Goal: Task Accomplishment & Management: Manage account settings

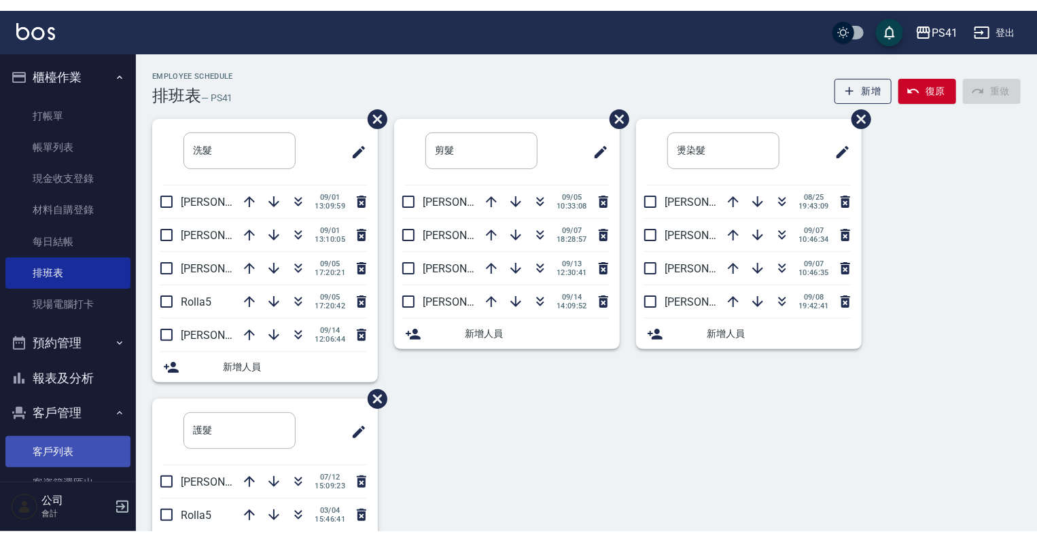
scroll to position [54, 0]
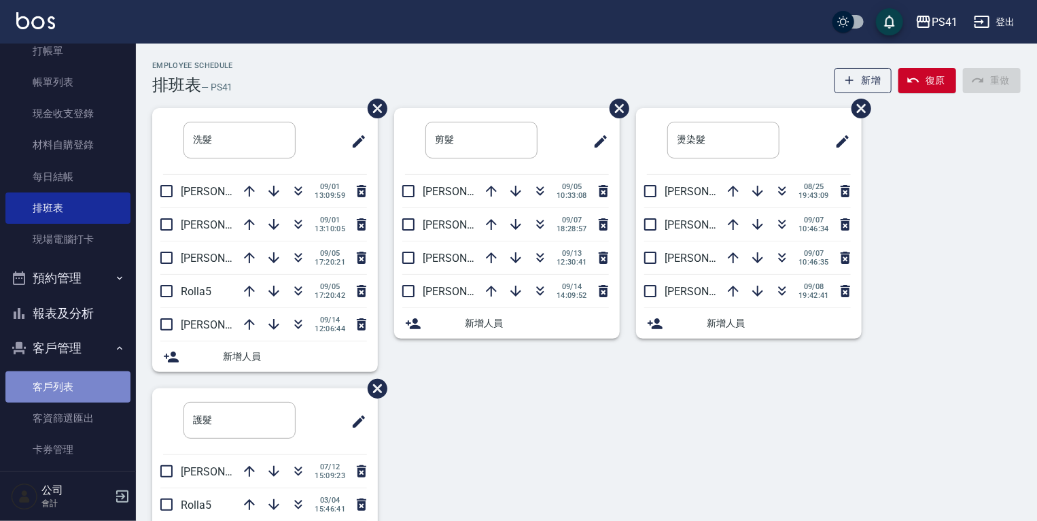
click at [71, 381] on link "客戶列表" at bounding box center [67, 386] width 125 height 31
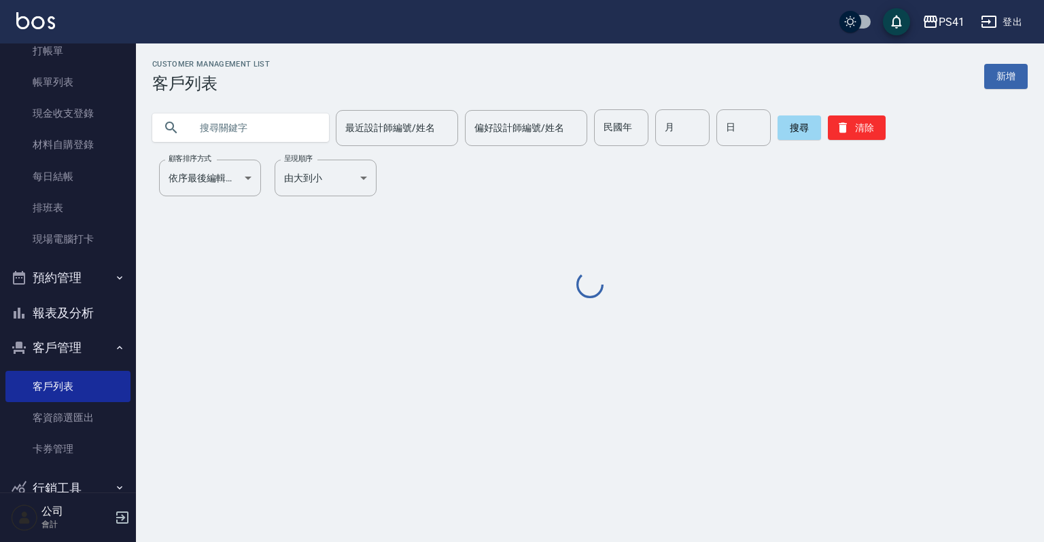
click at [254, 135] on input "text" at bounding box center [254, 127] width 128 height 37
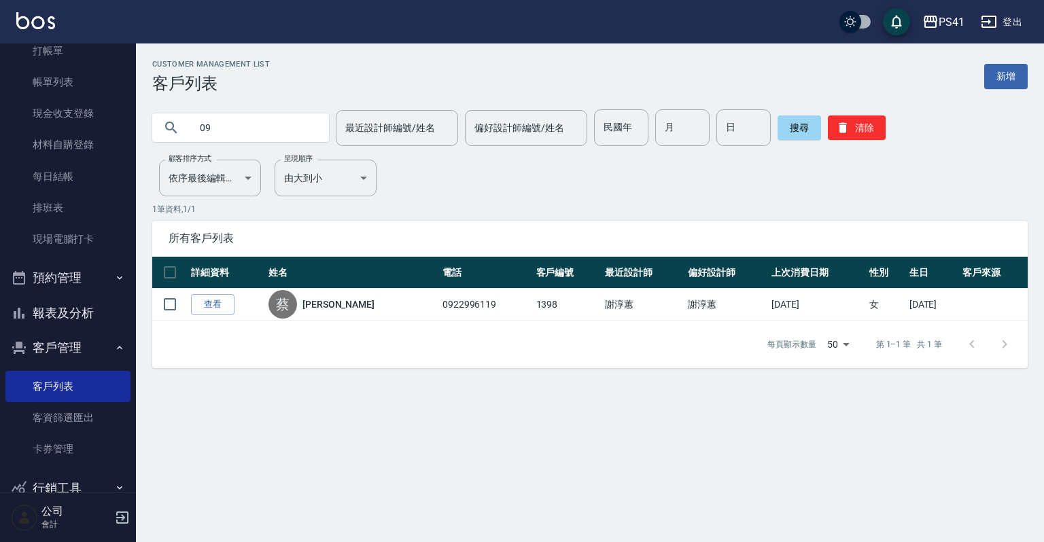
type input "0"
type input "0203"
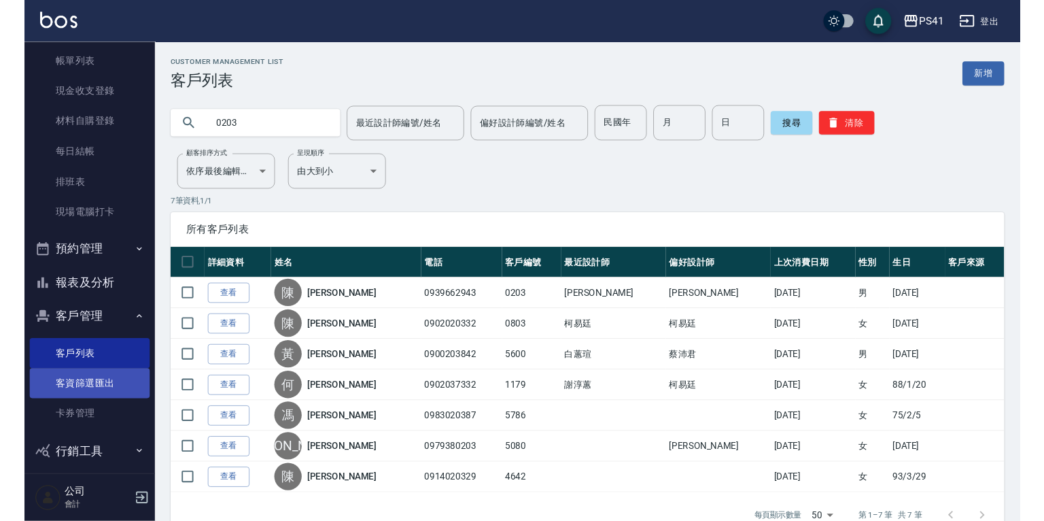
scroll to position [83, 0]
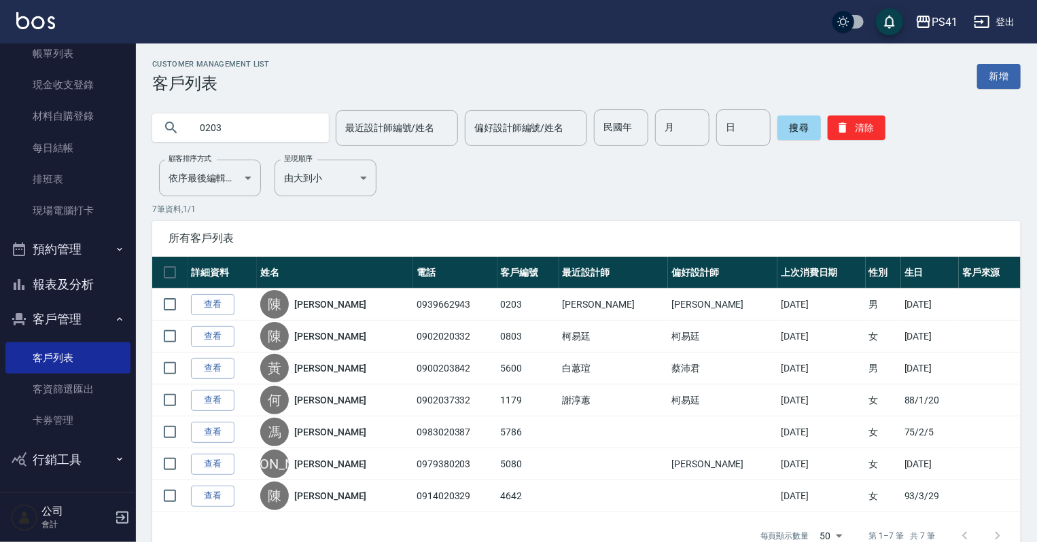
click at [57, 280] on button "報表及分析" at bounding box center [67, 284] width 125 height 35
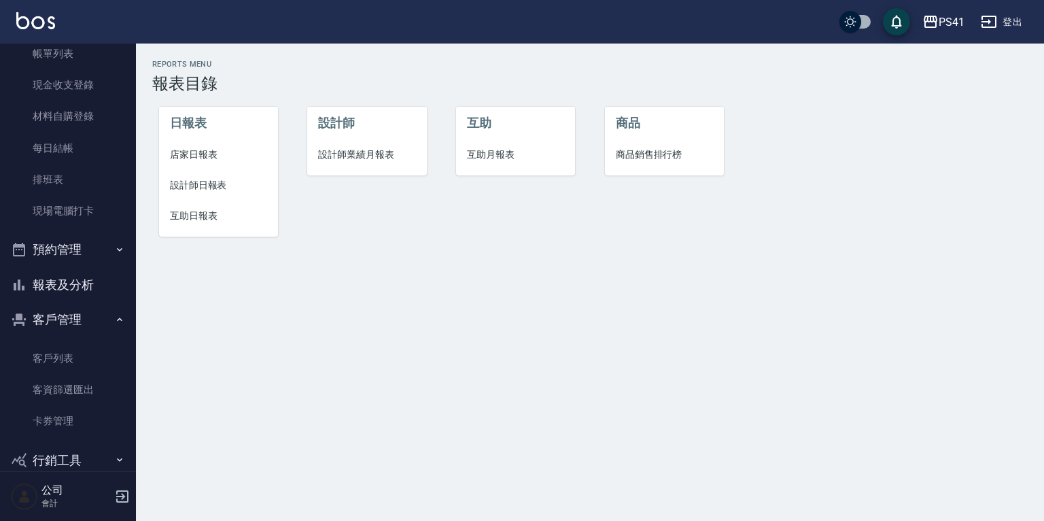
click at [358, 160] on span "設計師業績月報表" at bounding box center [366, 155] width 97 height 14
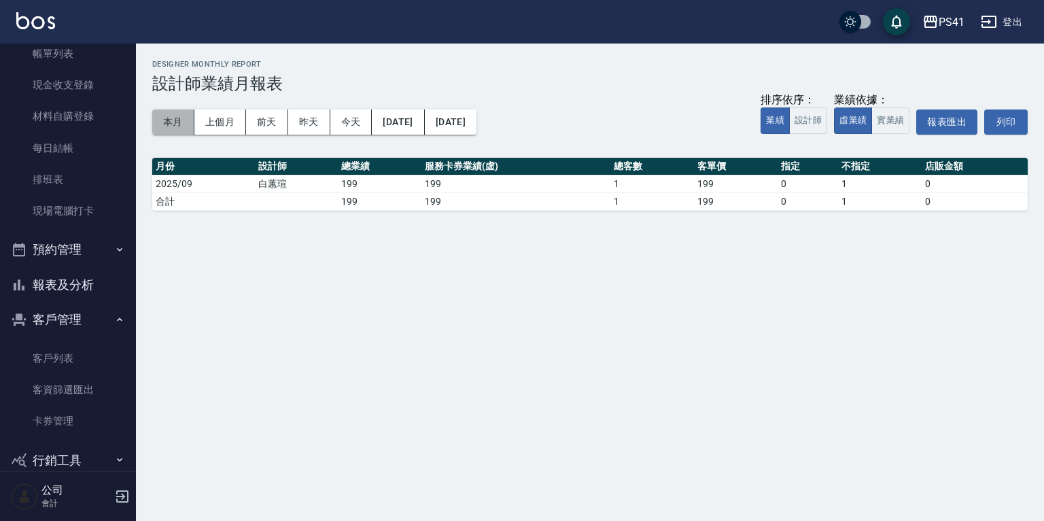
click at [160, 121] on button "本月" at bounding box center [173, 121] width 42 height 25
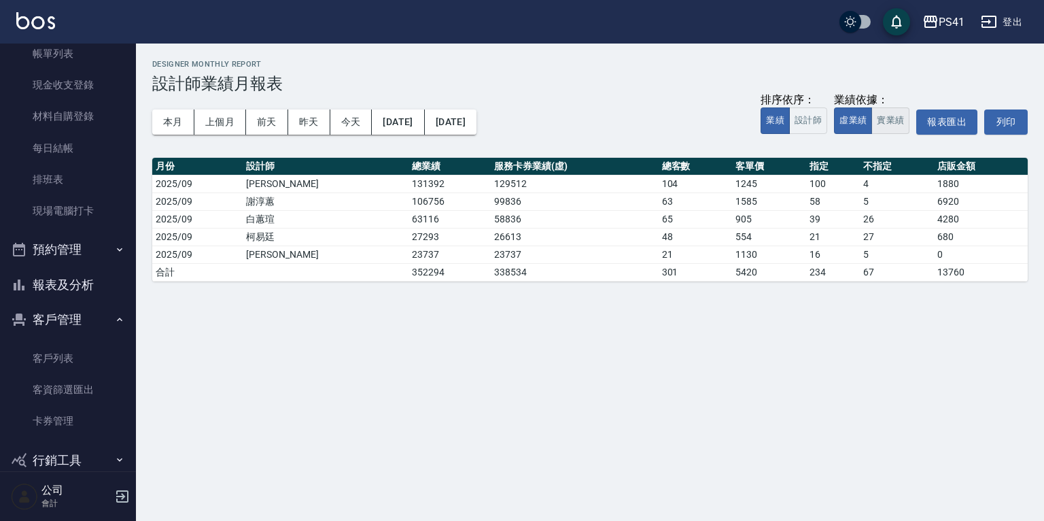
click at [882, 111] on button "實業績" at bounding box center [890, 120] width 38 height 27
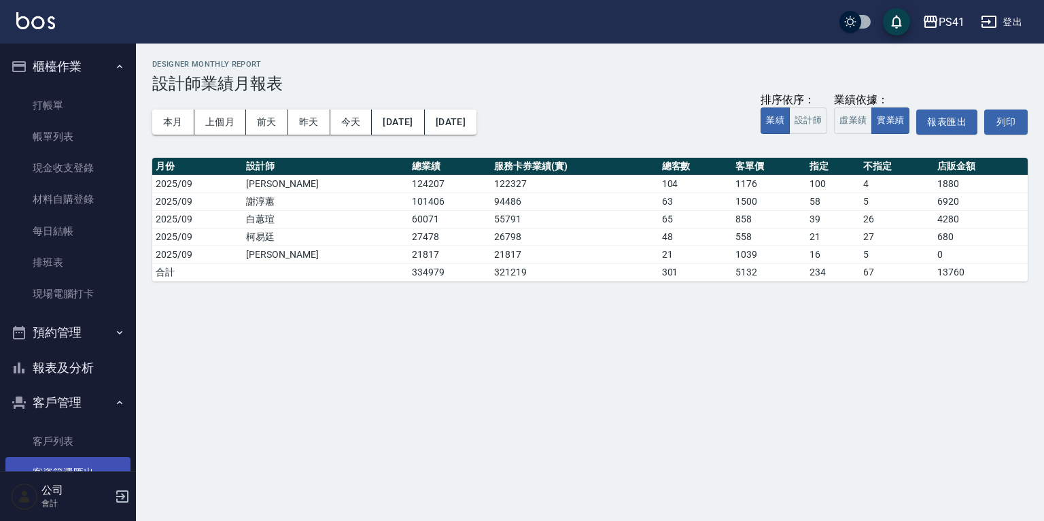
drag, startPoint x: 24, startPoint y: 441, endPoint x: 24, endPoint y: 463, distance: 21.8
click at [24, 441] on link "客戶列表" at bounding box center [67, 441] width 125 height 31
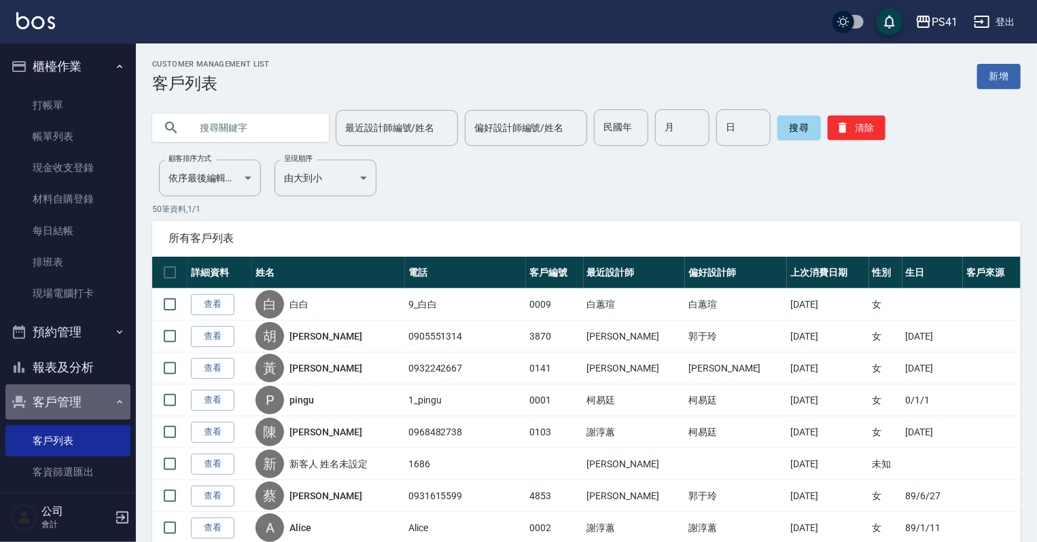
click at [76, 394] on button "客戶管理" at bounding box center [67, 402] width 125 height 35
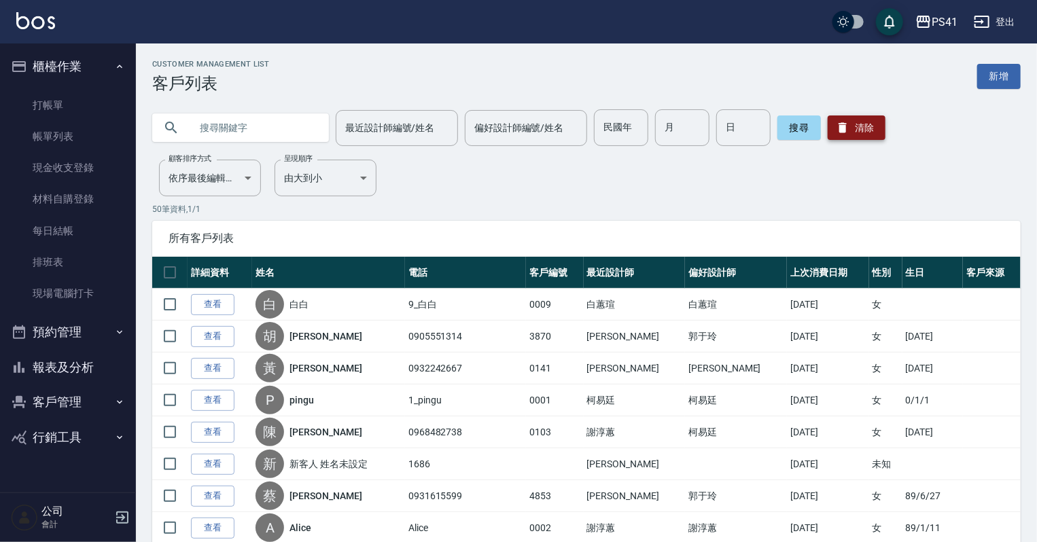
click at [875, 122] on button "清除" at bounding box center [857, 128] width 58 height 24
click at [242, 133] on input "text" at bounding box center [254, 127] width 128 height 37
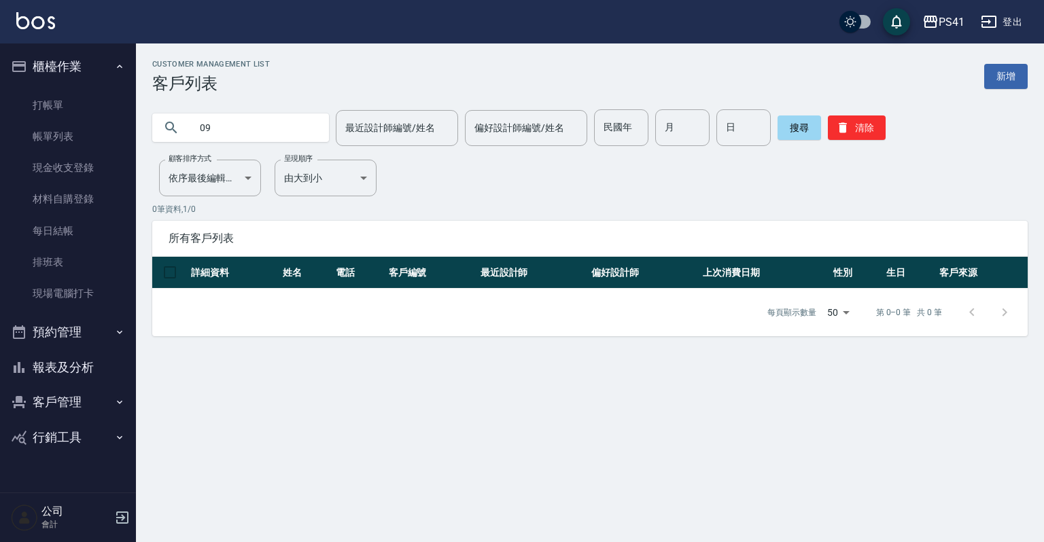
type input "0"
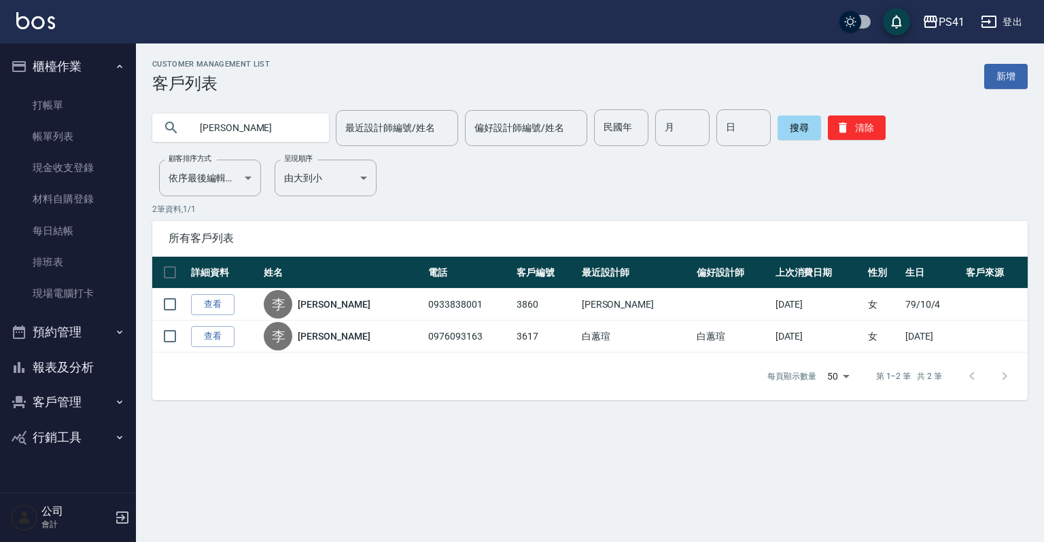
type input "李"
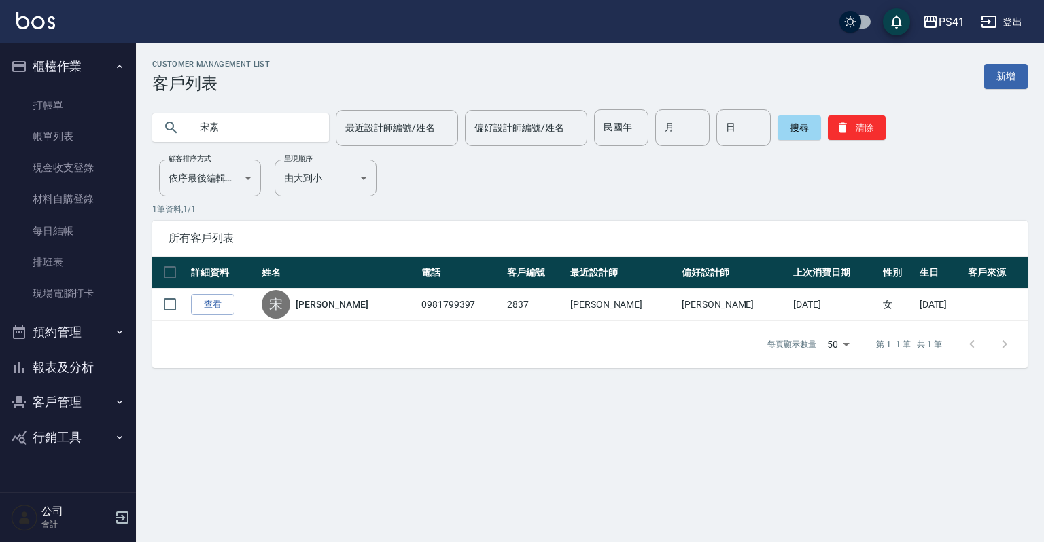
type input "宋"
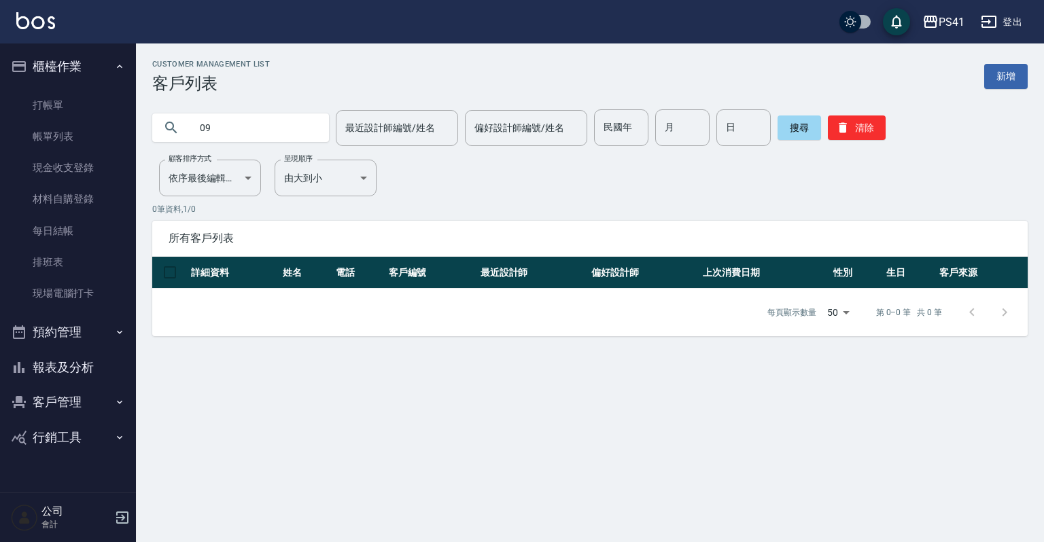
type input "0"
click at [73, 107] on link "打帳單" at bounding box center [67, 105] width 125 height 31
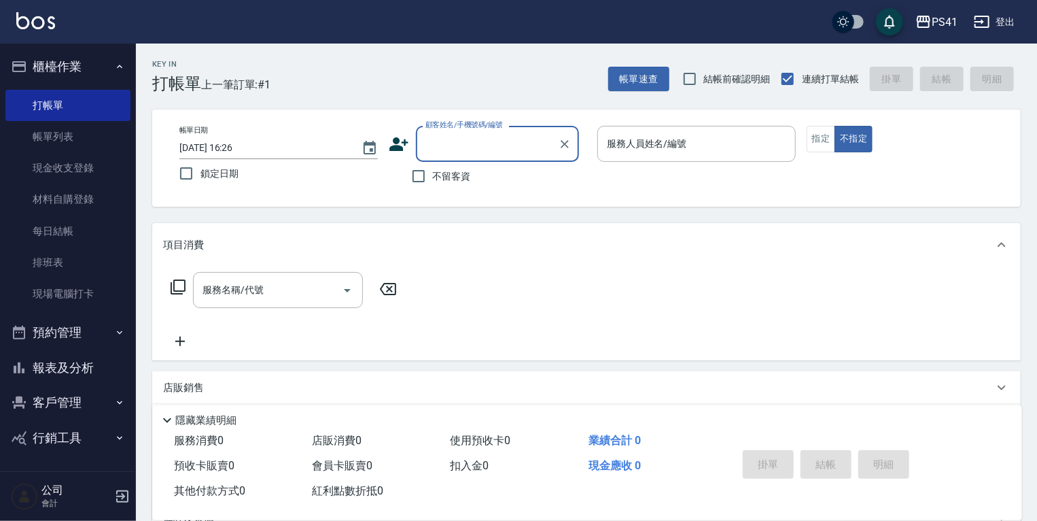
click at [58, 375] on button "報表及分析" at bounding box center [67, 367] width 125 height 35
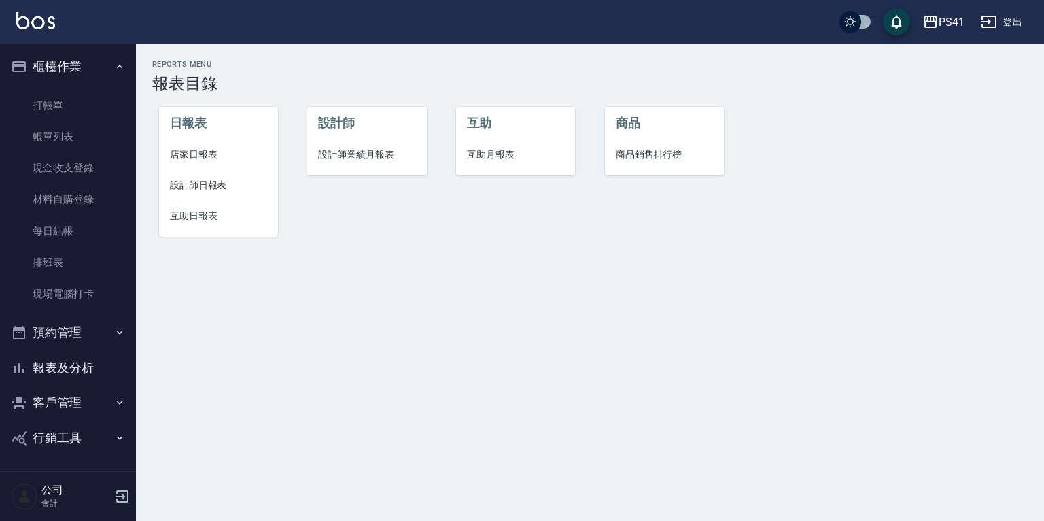
click at [215, 228] on li "互助日報表" at bounding box center [218, 216] width 119 height 31
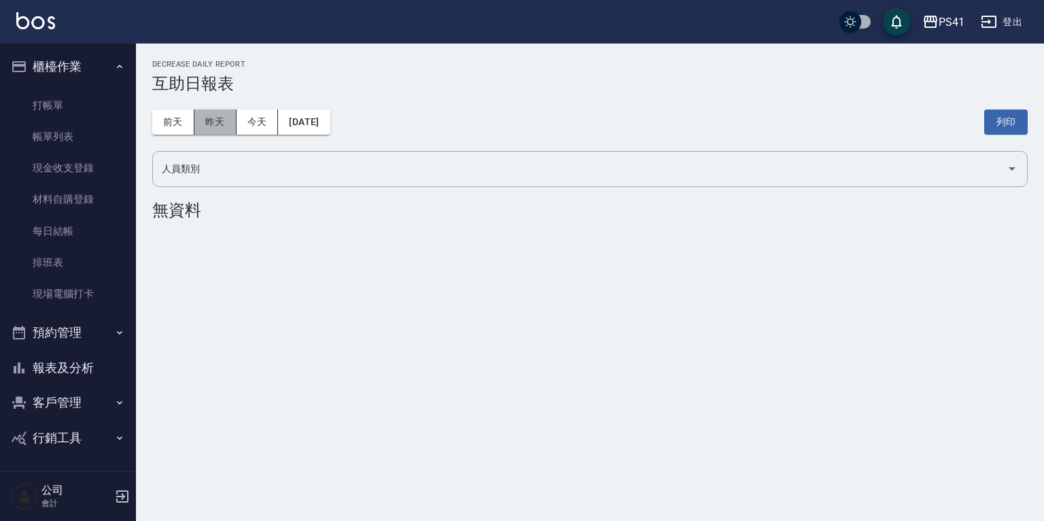
click at [226, 122] on button "昨天" at bounding box center [215, 121] width 42 height 25
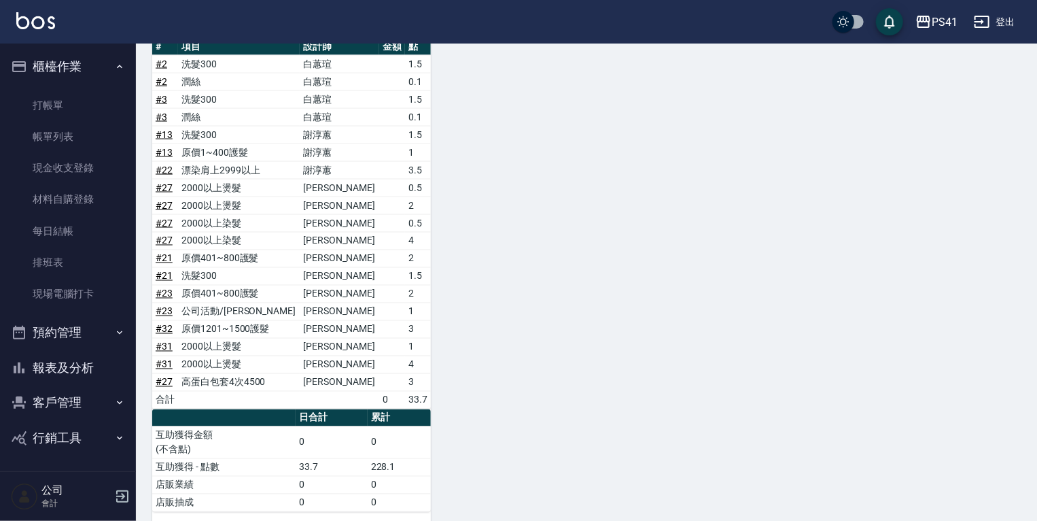
scroll to position [1013, 0]
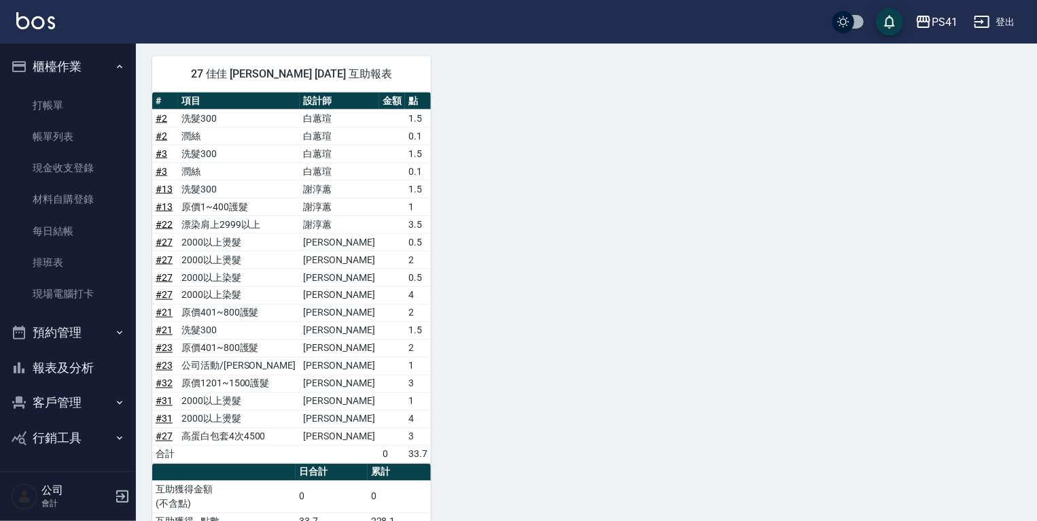
click at [166, 201] on link "# 13" at bounding box center [164, 206] width 17 height 11
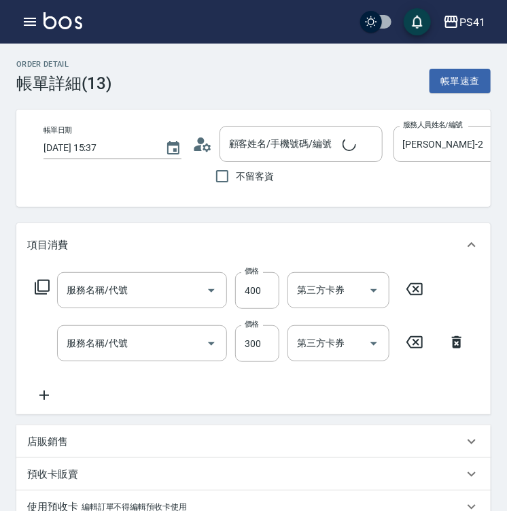
type input "[DATE] 15:37"
type input "[PERSON_NAME]-2"
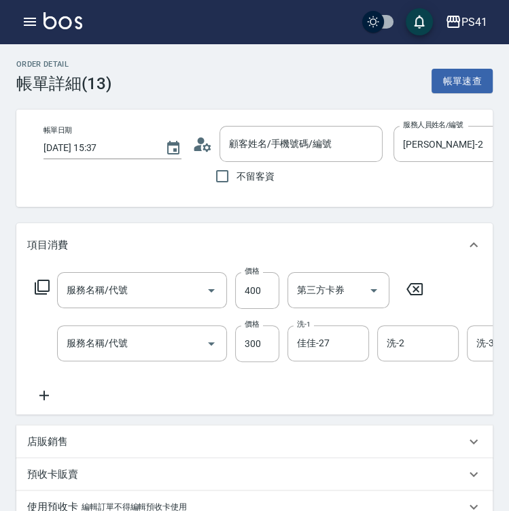
type input "原價1~400護髮(50400)"
type input "洗髮300(1300)"
type input "[PERSON_NAME]/0908725820/2452"
